Goal: Use online tool/utility: Use online tool/utility

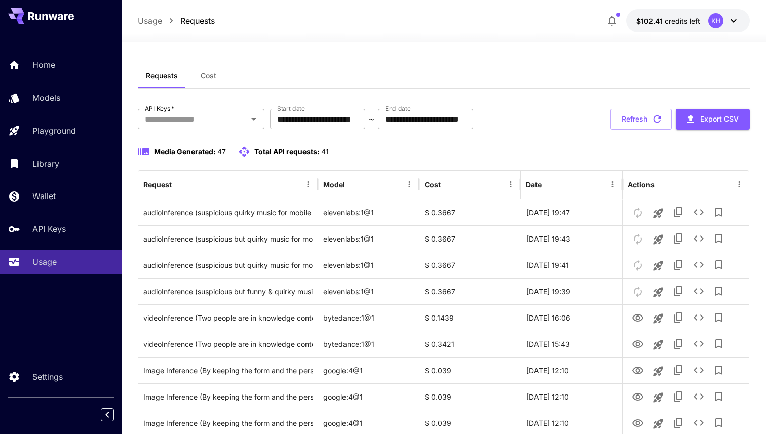
click at [573, 117] on div "**********" at bounding box center [444, 119] width 612 height 21
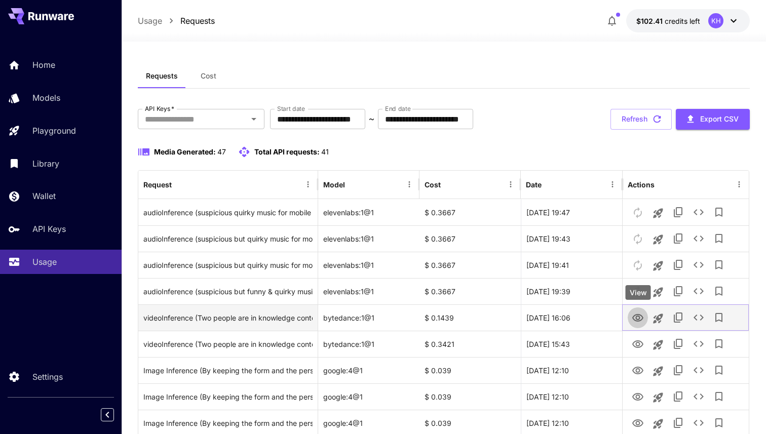
click at [639, 319] on icon "View" at bounding box center [638, 318] width 12 height 12
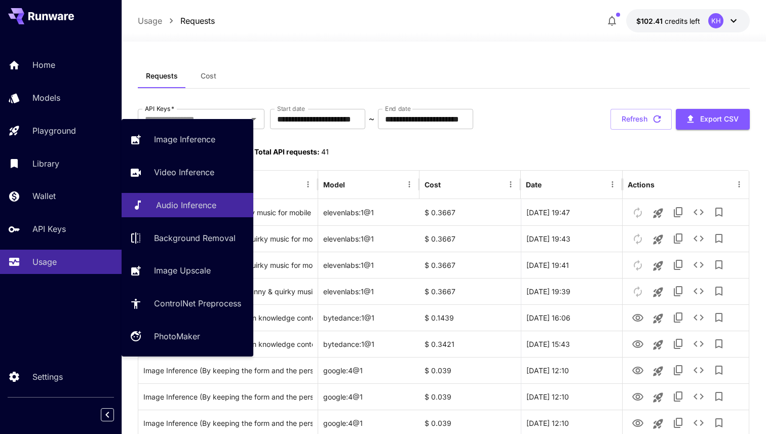
click at [189, 205] on p "Audio Inference" at bounding box center [186, 205] width 60 height 12
